Goal: Task Accomplishment & Management: Manage account settings

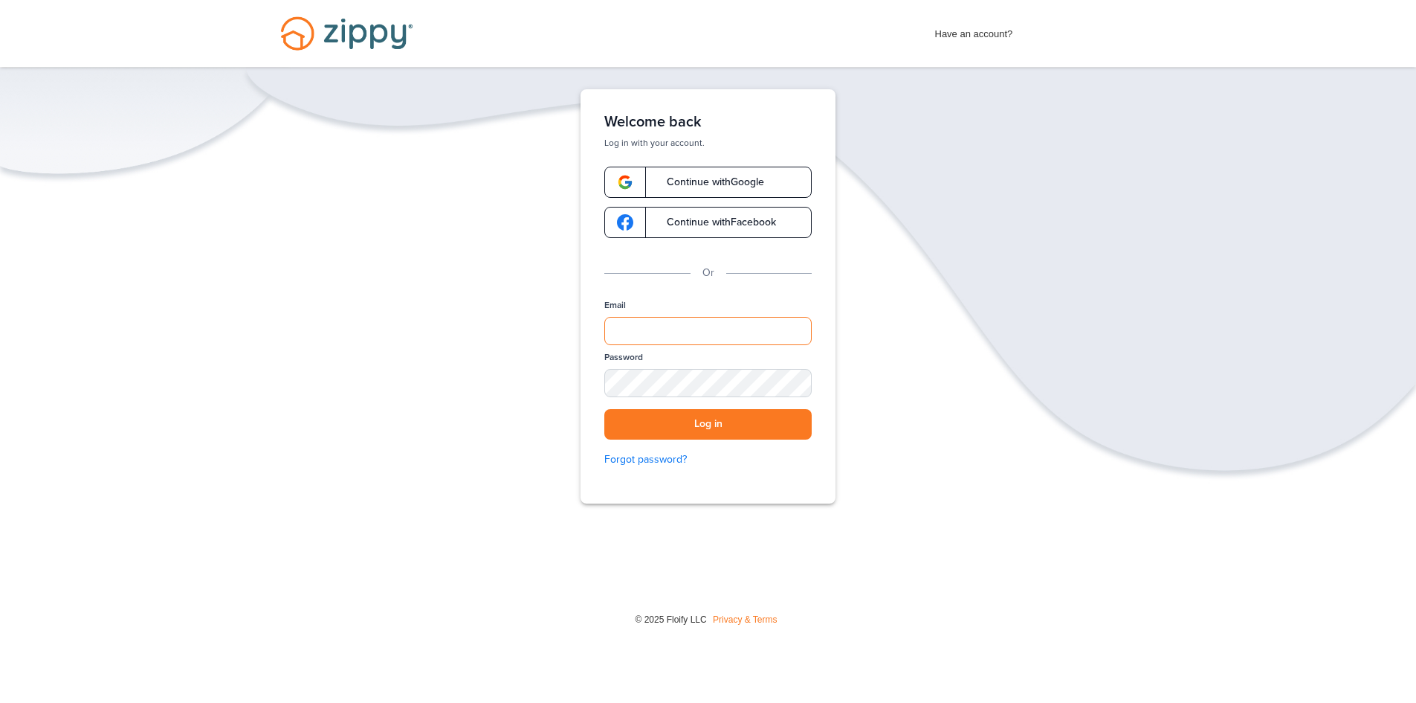
click at [623, 329] on input "Email" at bounding box center [707, 331] width 207 height 28
type input "**********"
click at [795, 387] on div "SHOW" at bounding box center [793, 384] width 33 height 14
click at [714, 430] on button "Log in" at bounding box center [707, 424] width 207 height 30
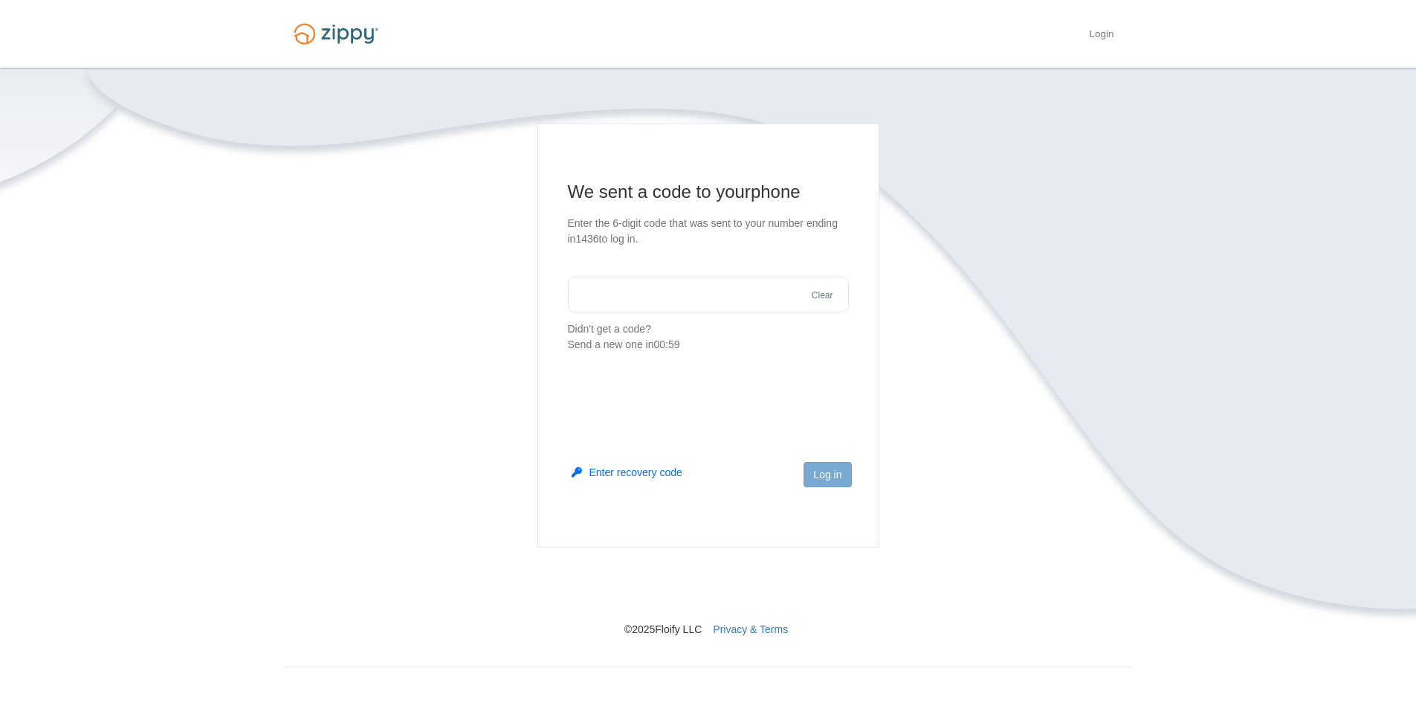
click at [610, 302] on input "text" at bounding box center [708, 295] width 281 height 36
click at [601, 300] on input "text" at bounding box center [708, 295] width 281 height 36
type input "******"
click at [831, 468] on button "Log in" at bounding box center [828, 474] width 48 height 25
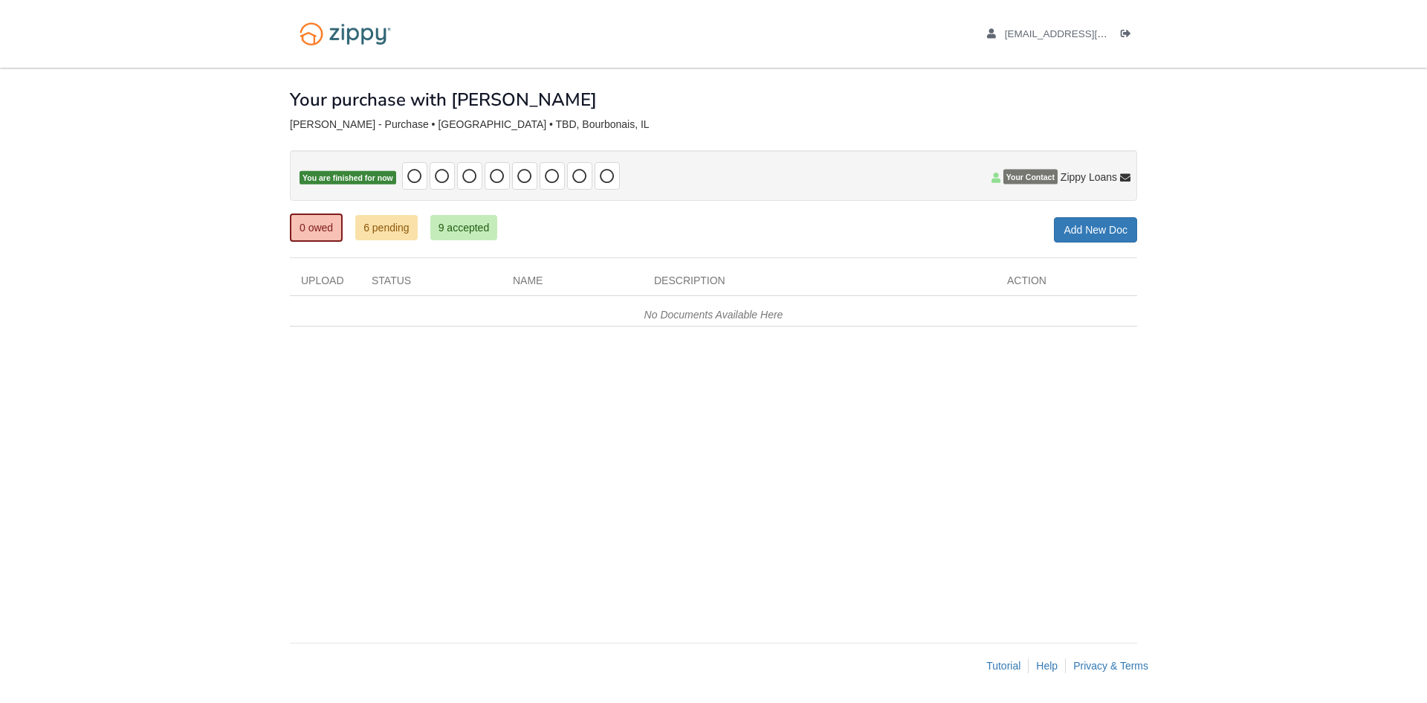
click at [1163, 91] on body "jrgerretse@gmail.com Logout" at bounding box center [713, 351] width 1427 height 703
drag, startPoint x: 308, startPoint y: 225, endPoint x: 328, endPoint y: 231, distance: 20.9
click at [309, 225] on link "0 owed" at bounding box center [316, 227] width 53 height 28
click at [1053, 30] on span "[EMAIL_ADDRESS][DOMAIN_NAME]" at bounding box center [1090, 33] width 170 height 11
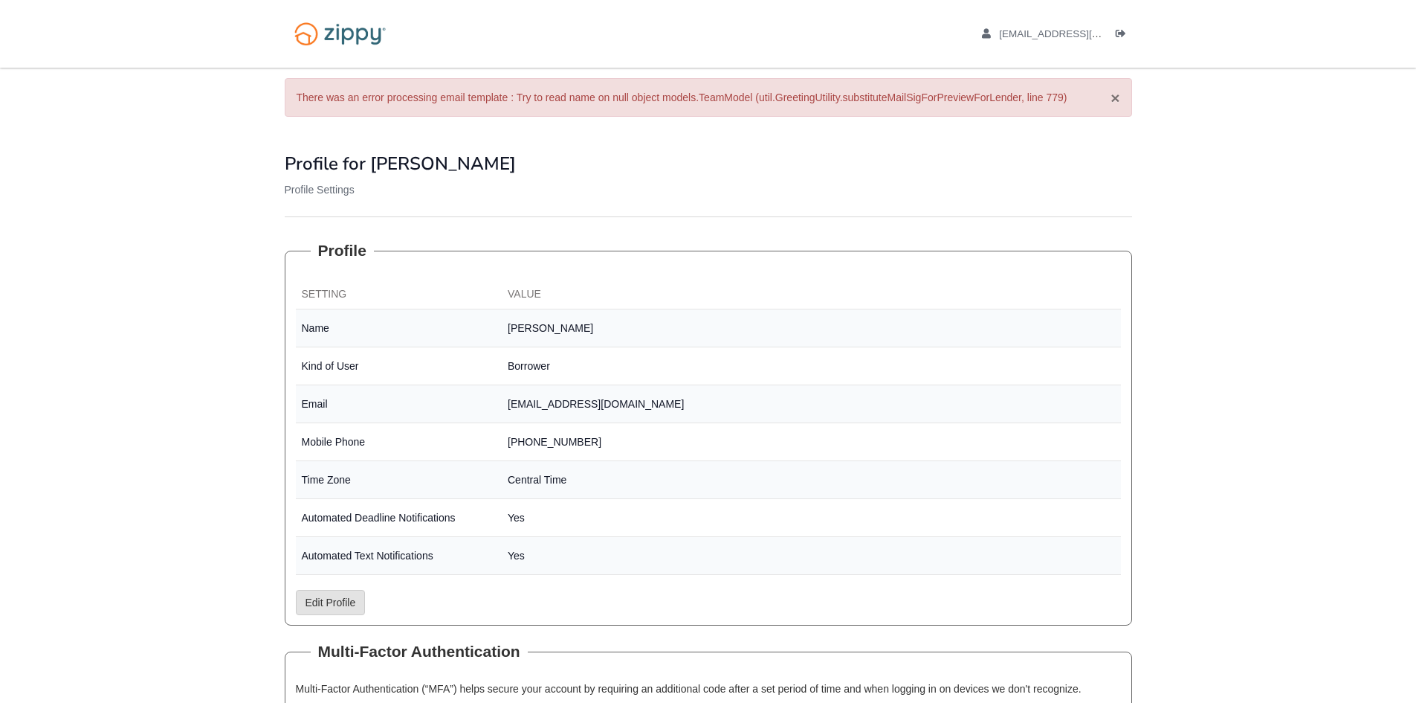
click at [1118, 94] on button "×" at bounding box center [1115, 98] width 9 height 16
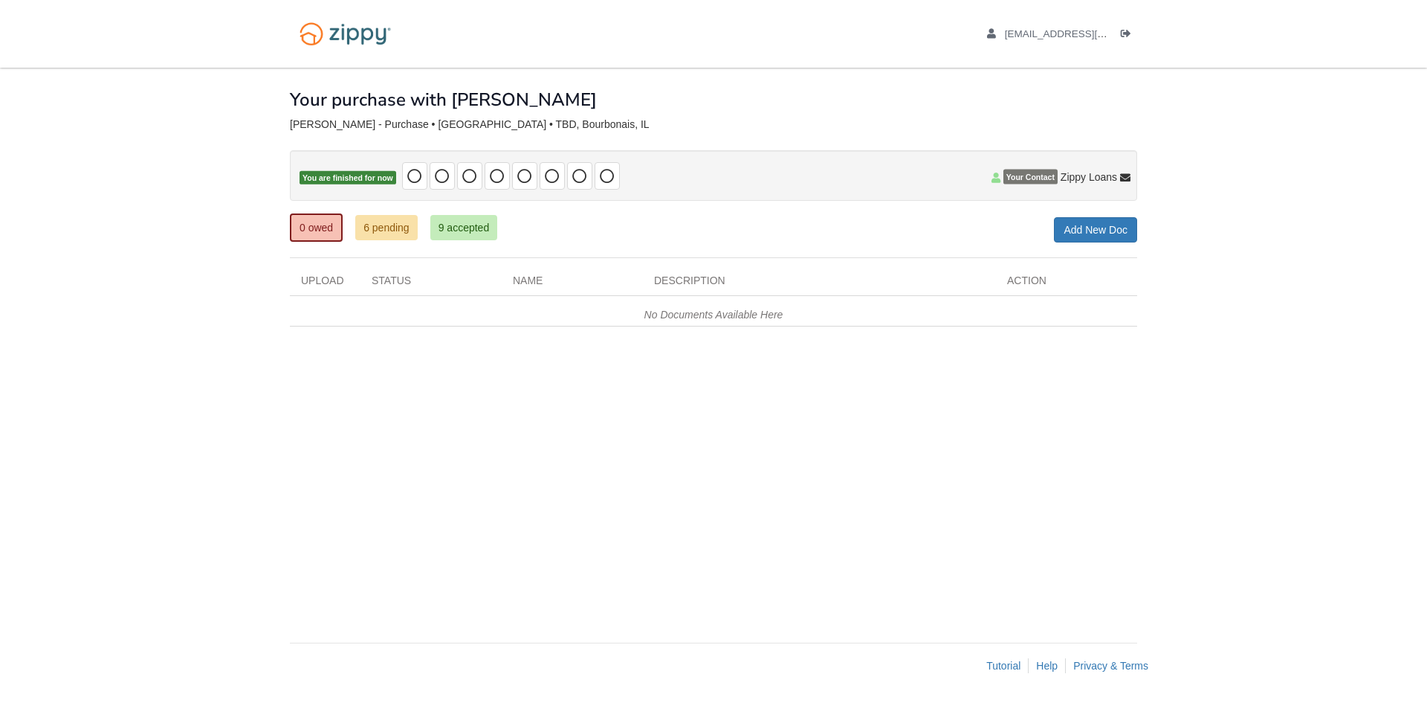
click at [1037, 174] on span "Your Contact" at bounding box center [1031, 176] width 54 height 15
click at [997, 181] on icon at bounding box center [996, 177] width 9 height 10
click at [1038, 178] on span "Your Contact" at bounding box center [1031, 176] width 54 height 15
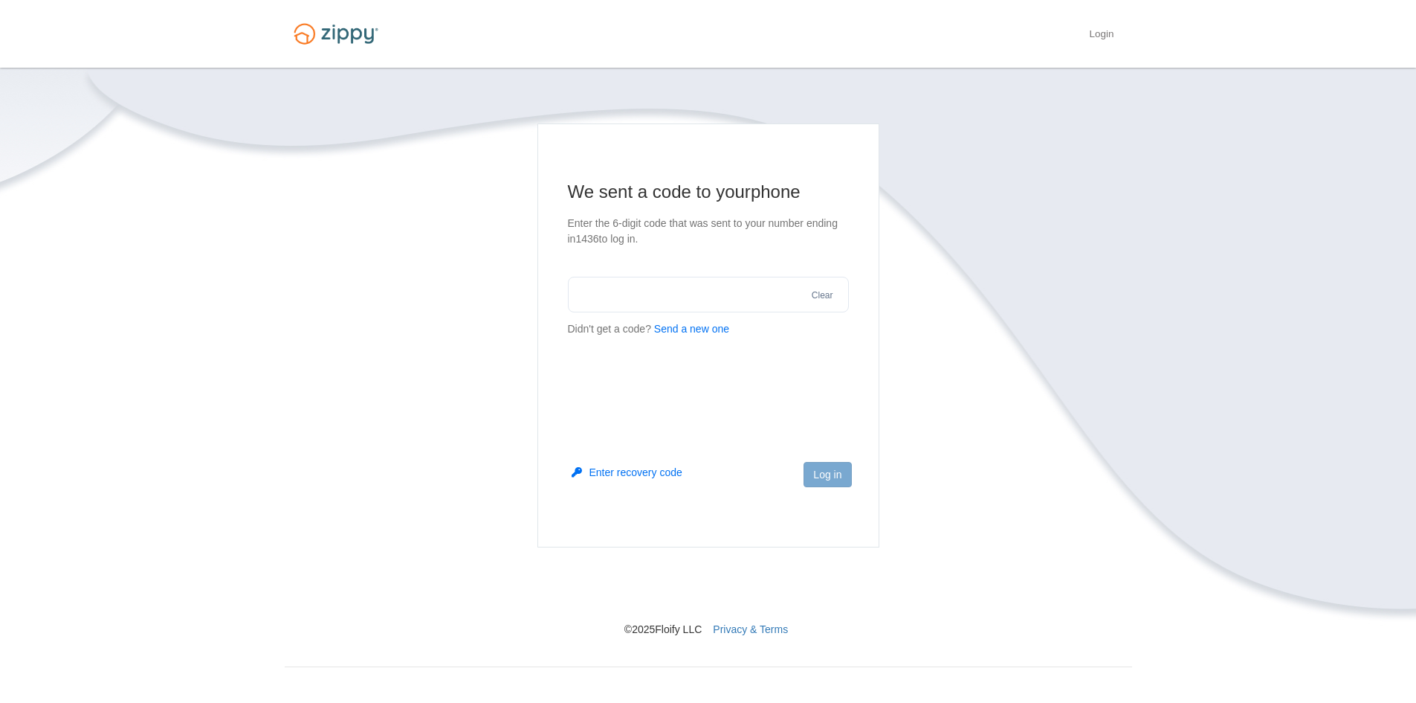
click at [626, 289] on input "text" at bounding box center [708, 295] width 281 height 36
click at [817, 290] on button "Clear" at bounding box center [822, 295] width 30 height 14
click at [700, 491] on footer "Log in" at bounding box center [708, 498] width 340 height 97
click at [683, 327] on button "Send a new one" at bounding box center [691, 329] width 75 height 16
click at [604, 286] on input "text" at bounding box center [708, 295] width 281 height 36
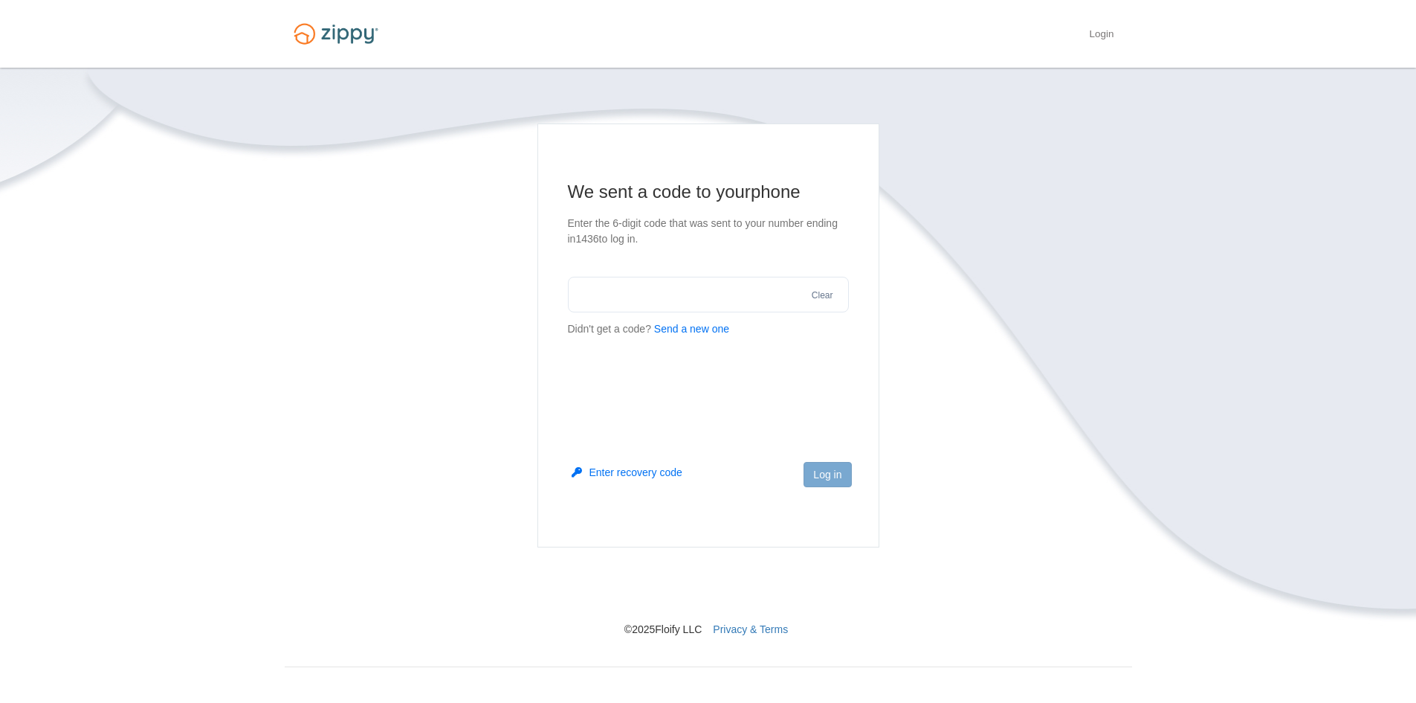
click at [323, 31] on img at bounding box center [336, 33] width 103 height 35
click at [303, 30] on img at bounding box center [336, 33] width 103 height 35
click at [1097, 30] on link "Login" at bounding box center [1101, 35] width 25 height 15
